Goal: Task Accomplishment & Management: Use online tool/utility

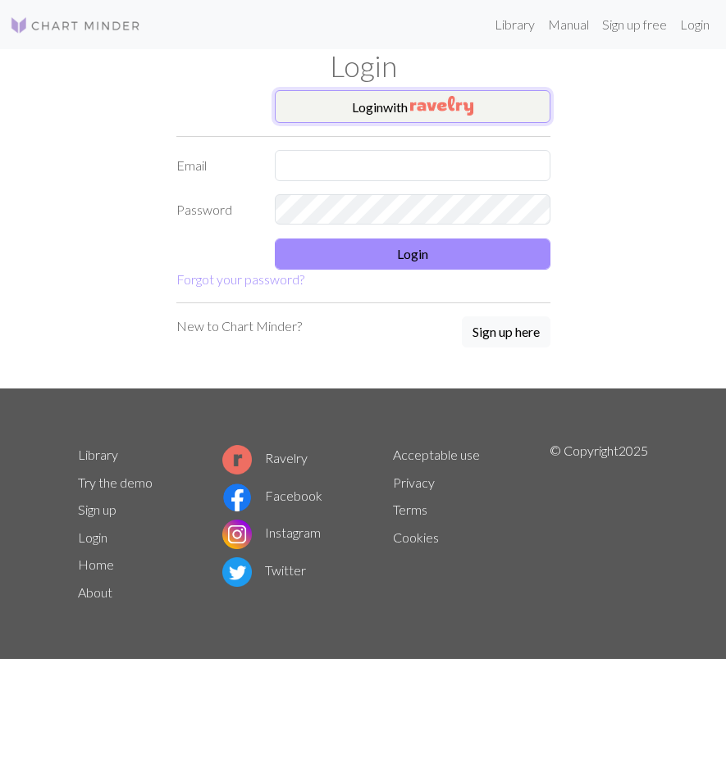
click at [391, 103] on button "Login with" at bounding box center [413, 106] width 276 height 33
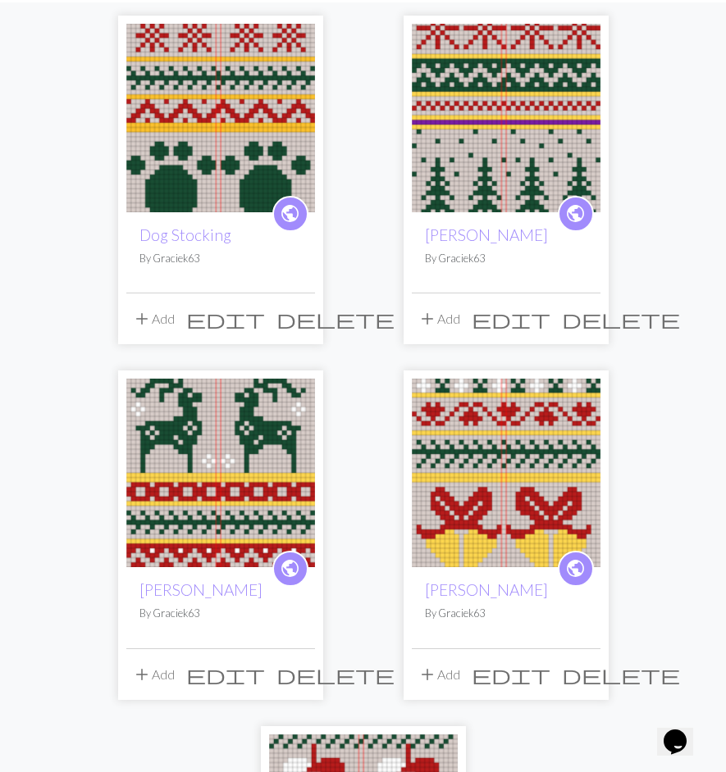
scroll to position [189, 0]
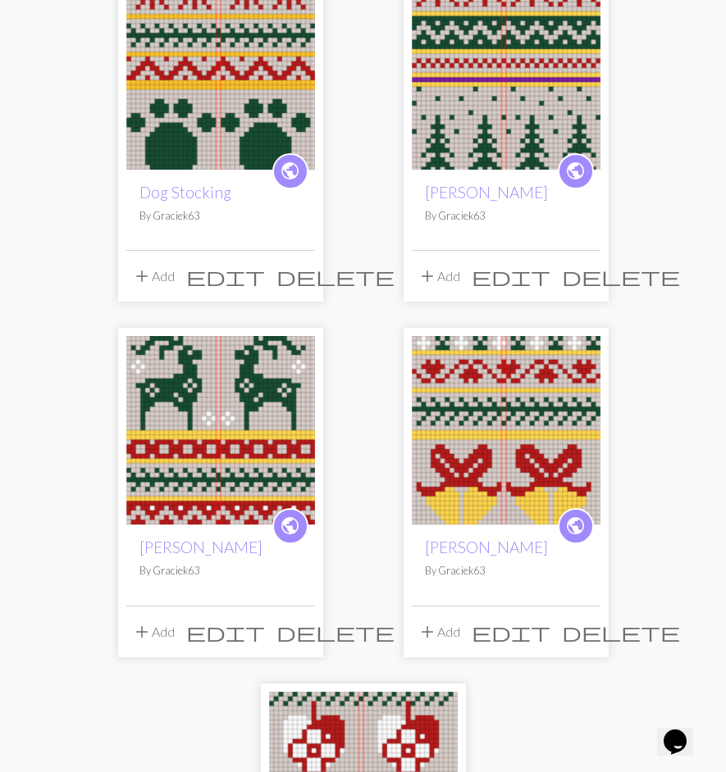
click at [482, 430] on img at bounding box center [506, 430] width 189 height 189
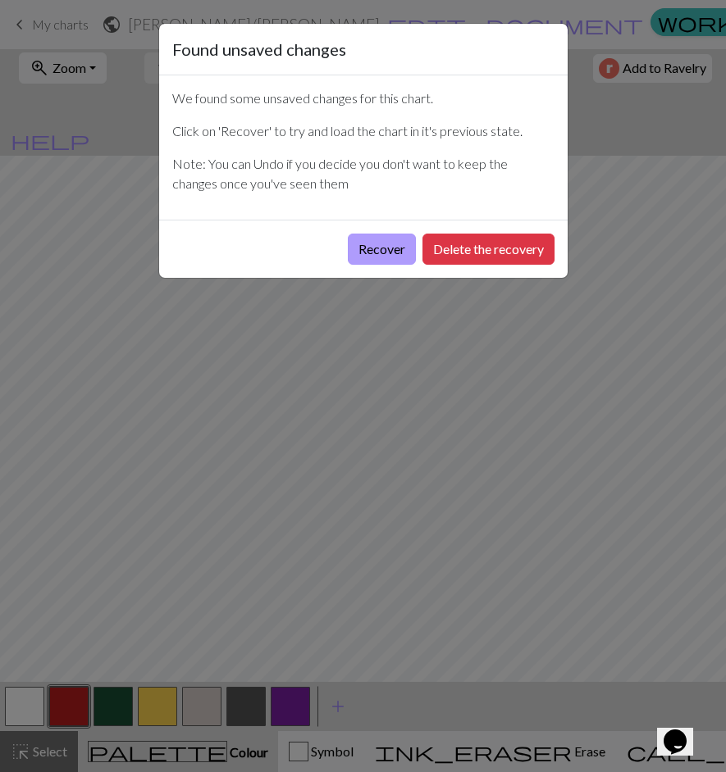
click at [396, 251] on button "Recover" at bounding box center [382, 249] width 68 height 31
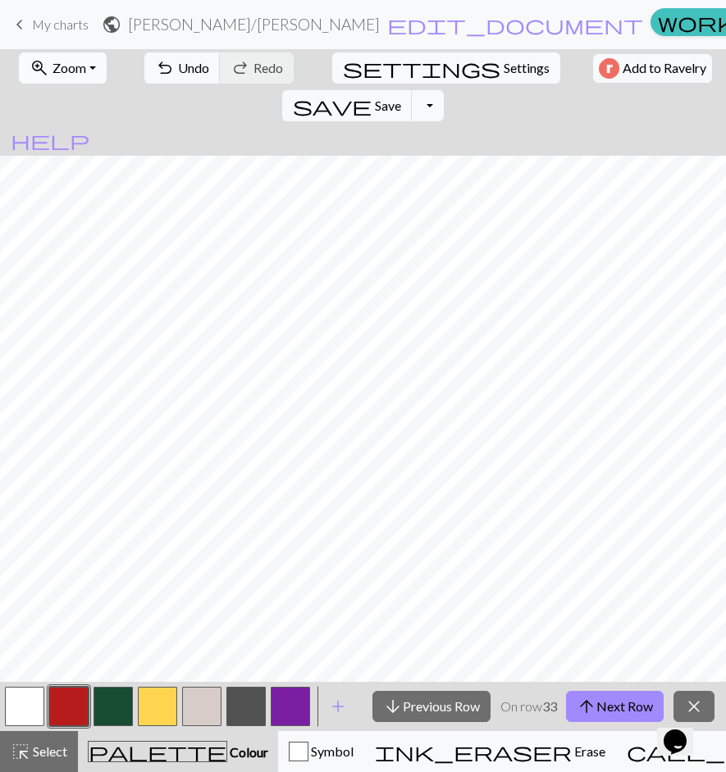
click at [76, 71] on span "Zoom" at bounding box center [69, 68] width 34 height 16
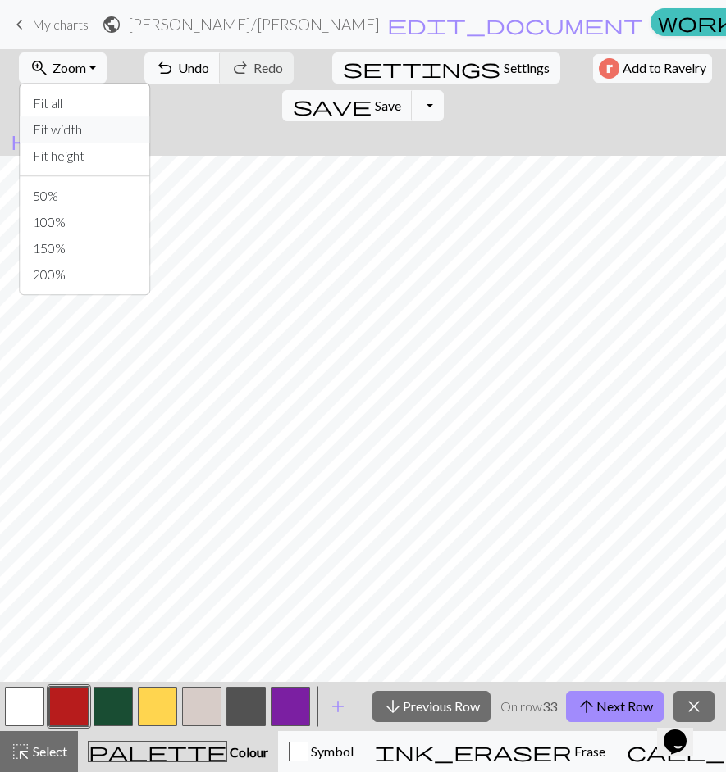
click at [78, 125] on button "Fit width" at bounding box center [85, 129] width 130 height 26
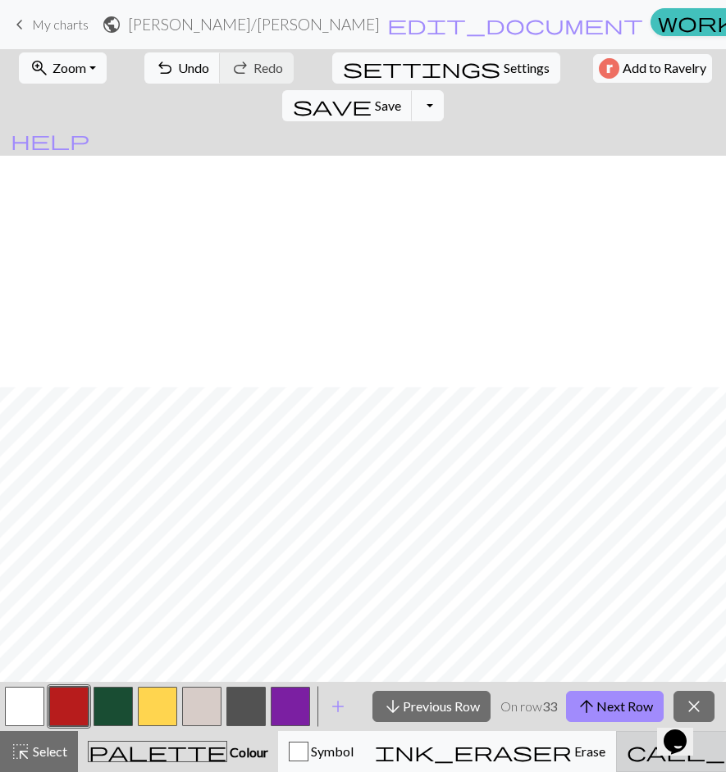
scroll to position [231, 0]
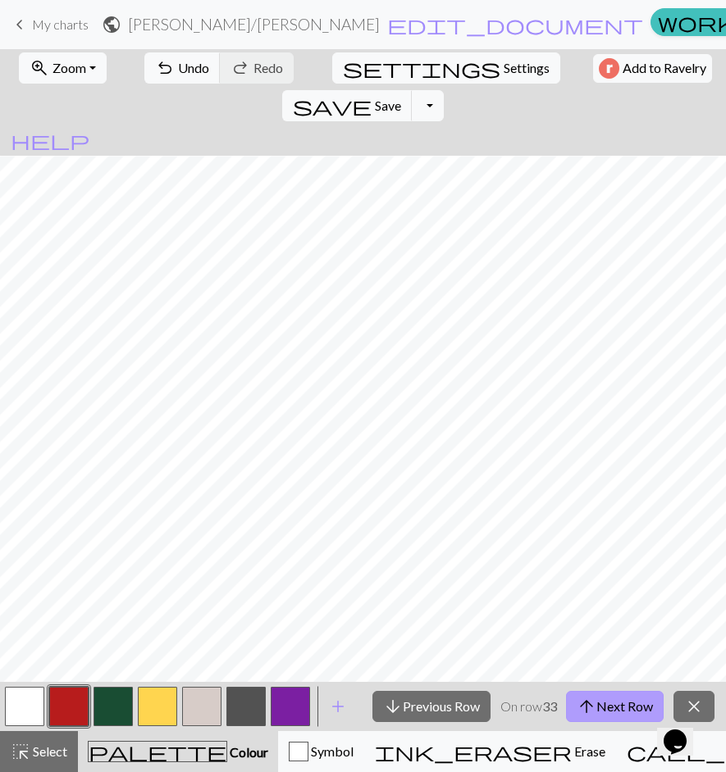
click at [607, 703] on button "arrow_upward Next Row" at bounding box center [615, 706] width 98 height 31
click at [620, 702] on button "arrow_upward Next Row" at bounding box center [615, 706] width 98 height 31
click at [612, 712] on button "arrow_upward Next Row" at bounding box center [615, 706] width 98 height 31
click at [611, 707] on button "arrow_upward Next Row" at bounding box center [615, 706] width 98 height 31
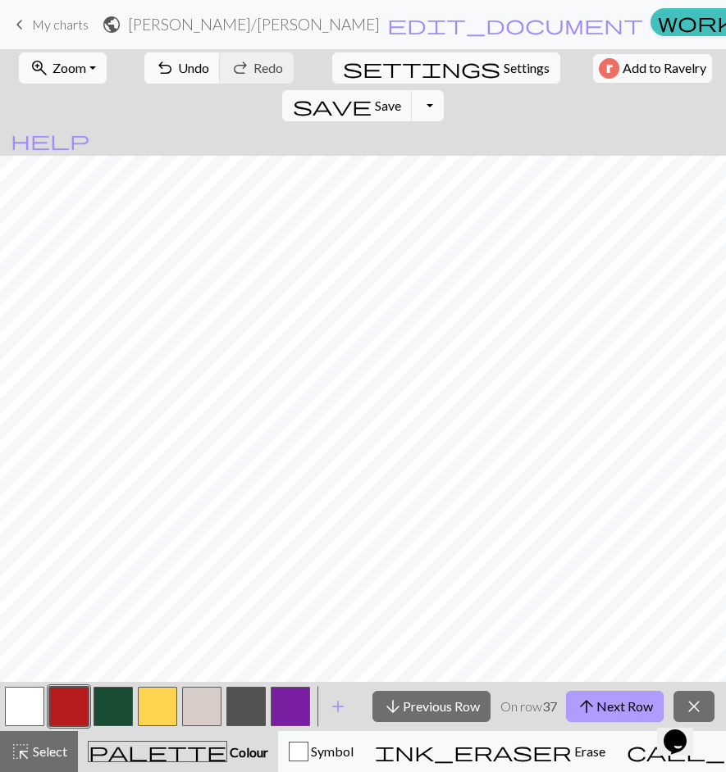
click at [590, 710] on span "arrow_upward" at bounding box center [586, 706] width 20 height 23
